Goal: Task Accomplishment & Management: Manage account settings

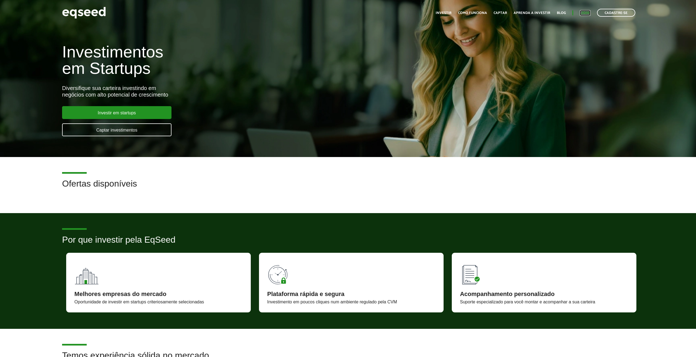
click at [584, 14] on link "Login" at bounding box center [585, 13] width 11 height 4
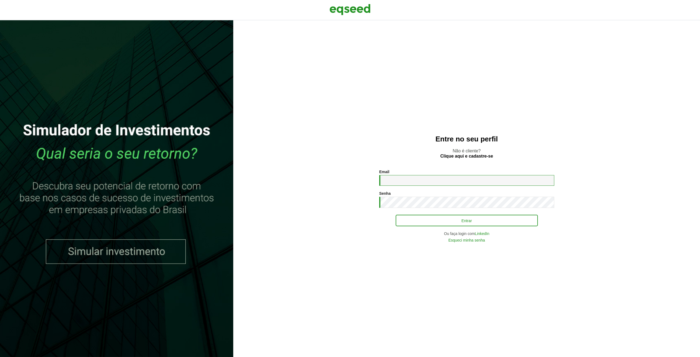
type input "**********"
click at [468, 223] on button "Entrar" at bounding box center [467, 220] width 142 height 10
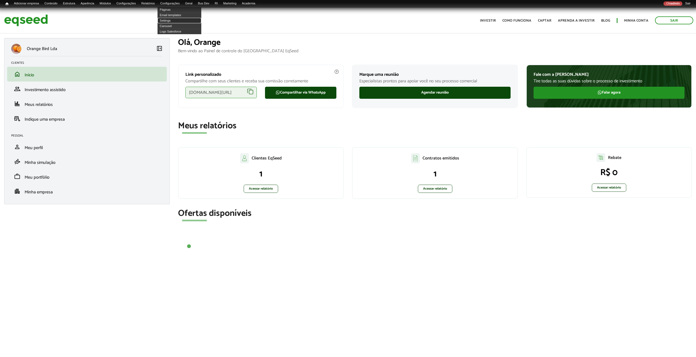
click at [179, 21] on link "Settings" at bounding box center [180, 20] width 44 height 5
